Goal: Information Seeking & Learning: Learn about a topic

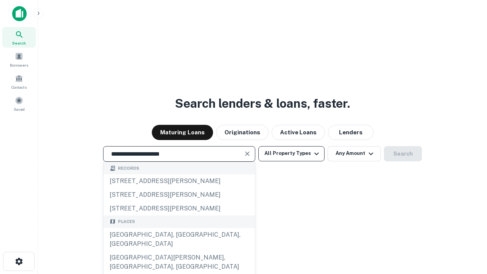
click at [179, 251] on div "[GEOGRAPHIC_DATA], [GEOGRAPHIC_DATA], [GEOGRAPHIC_DATA]" at bounding box center [178, 239] width 151 height 23
click at [291, 153] on button "All Property Types" at bounding box center [291, 153] width 66 height 15
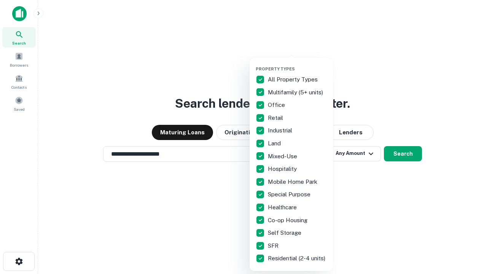
type input "**********"
click at [297, 64] on button "button" at bounding box center [298, 64] width 84 height 0
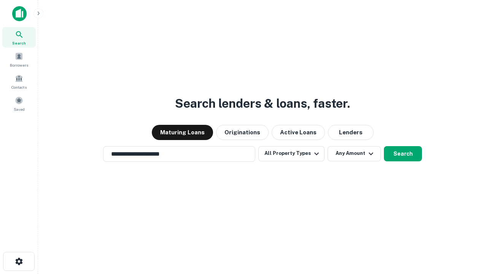
scroll to position [5, 92]
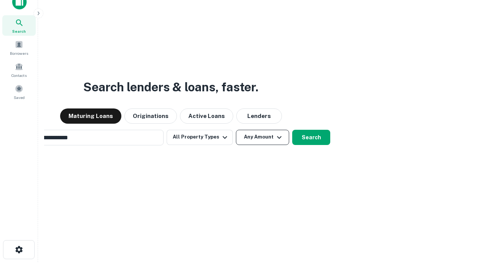
click at [236, 130] on button "Any Amount" at bounding box center [262, 137] width 53 height 15
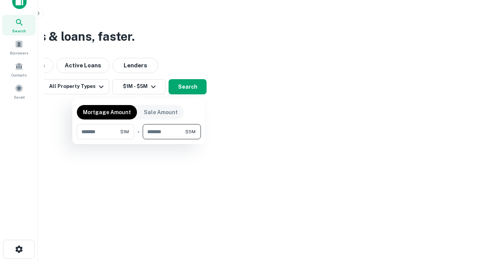
type input "*******"
click at [139, 139] on button "button" at bounding box center [139, 139] width 124 height 0
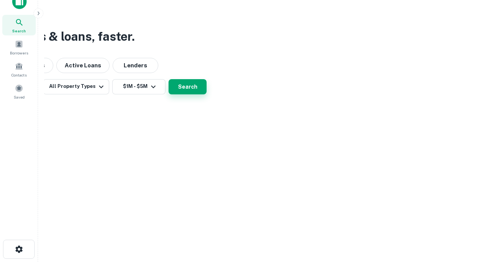
click at [206, 94] on button "Search" at bounding box center [187, 86] width 38 height 15
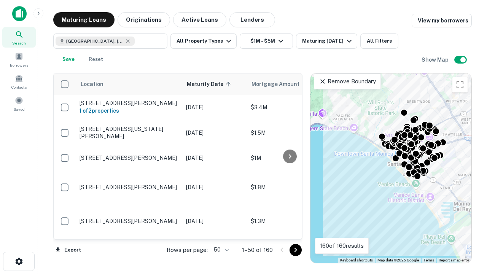
click at [220, 249] on body "Search Borrowers Contacts Saved Maturing Loans Originations Active Loans Lender…" at bounding box center [243, 137] width 487 height 274
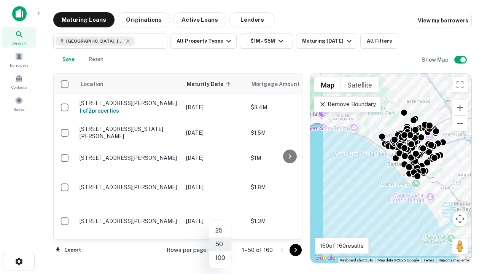
click at [220, 230] on li "25" at bounding box center [220, 231] width 22 height 14
